Goal: Transaction & Acquisition: Purchase product/service

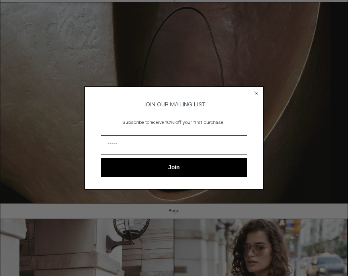
click at [255, 116] on form "JOIN OUR MAILING LIST Subscribe to receive 10% off your first purchase Join ***…" at bounding box center [173, 137] width 179 height 103
click at [253, 97] on icon "Close dialog" at bounding box center [257, 93] width 8 height 8
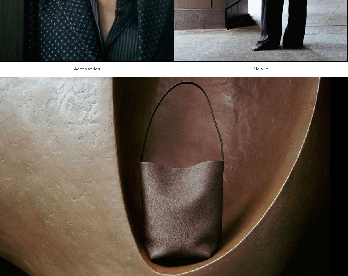
scroll to position [187, 0]
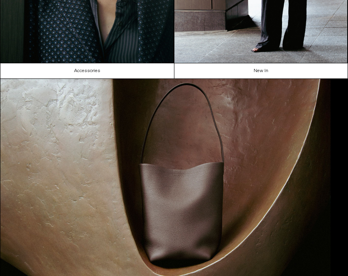
click at [105, 172] on img at bounding box center [173, 179] width 347 height 201
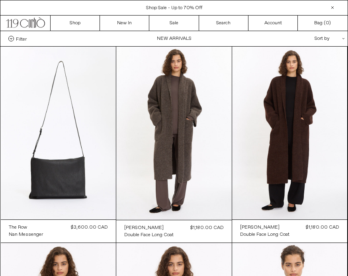
click at [39, 168] on at bounding box center [59, 133] width 116 height 173
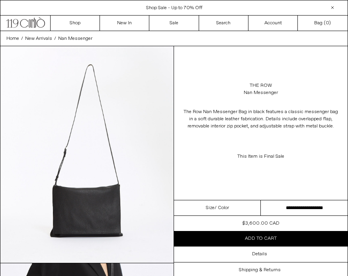
click at [261, 86] on link "The Row" at bounding box center [261, 85] width 22 height 7
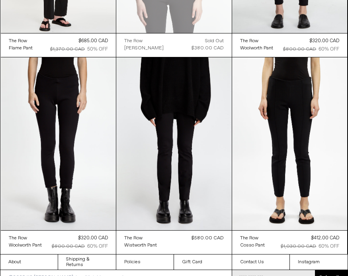
scroll to position [6292, 0]
